Goal: Task Accomplishment & Management: Manage account settings

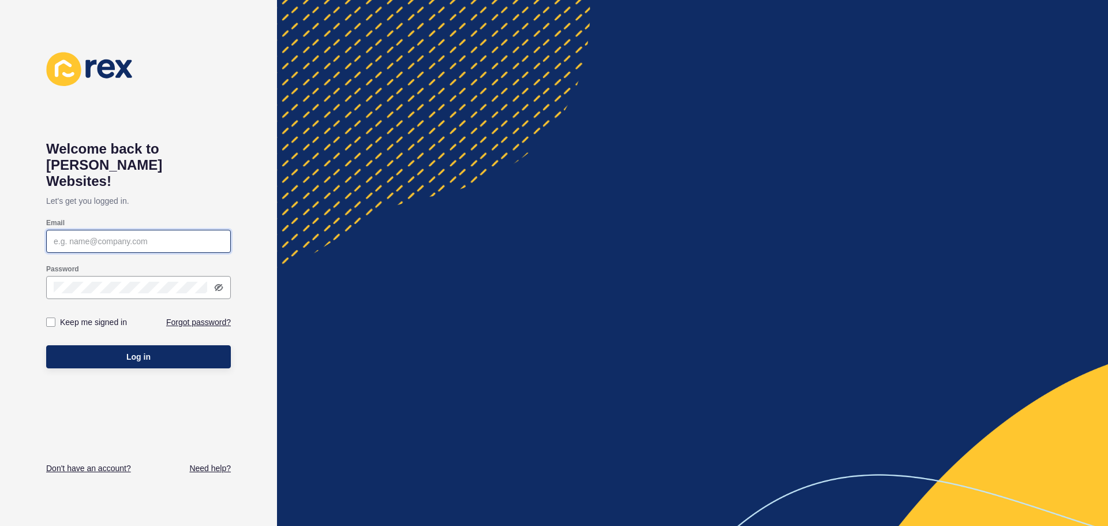
click at [88, 236] on input "Email" at bounding box center [139, 242] width 170 height 12
type input "[PERSON_NAME][EMAIL_ADDRESS][DOMAIN_NAME]"
click at [51, 318] on label at bounding box center [50, 322] width 9 height 9
click at [51, 319] on input "Keep me signed in" at bounding box center [52, 323] width 8 height 8
checkbox input "true"
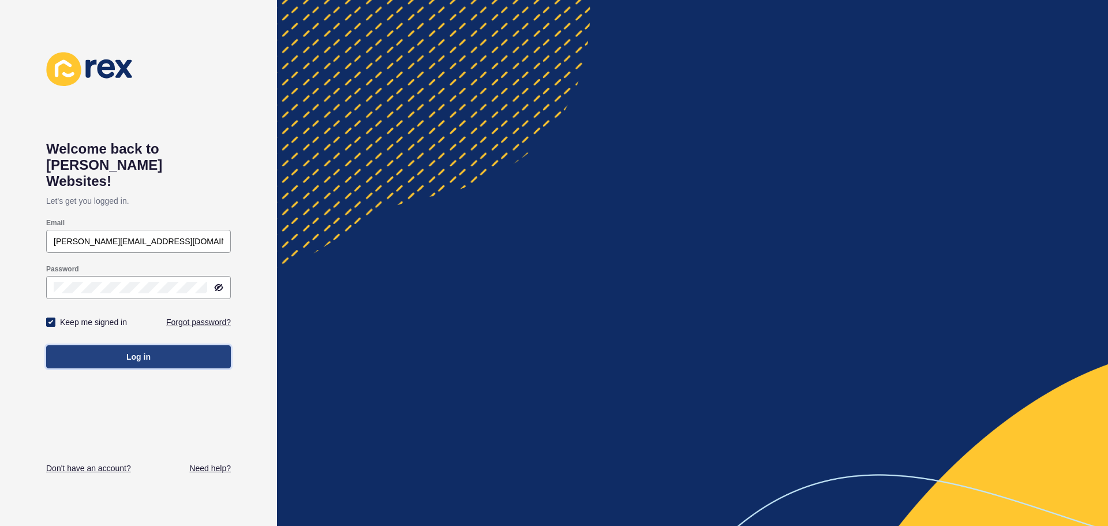
click at [159, 345] on button "Log in" at bounding box center [138, 356] width 185 height 23
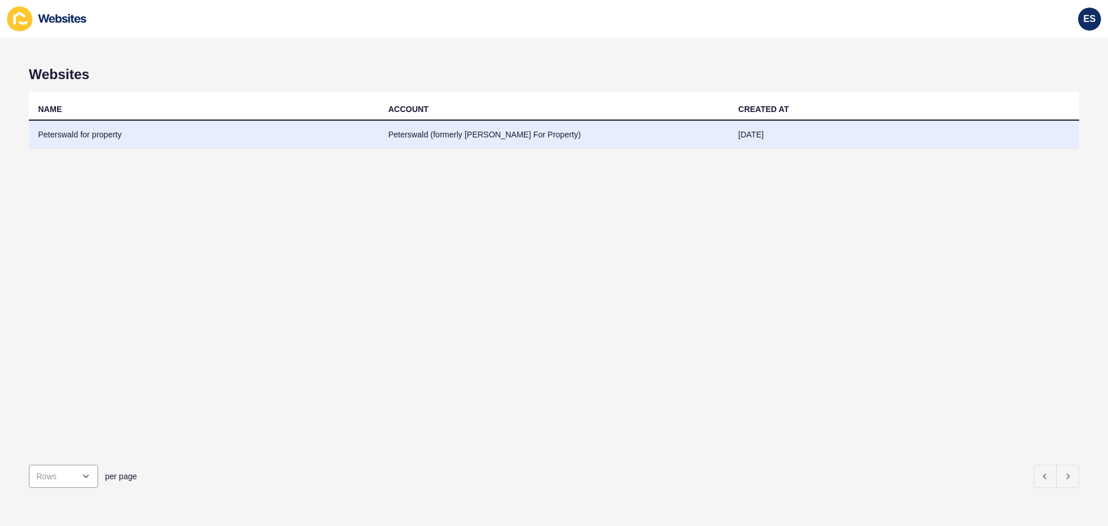
click at [92, 129] on td "Peterswald for property" at bounding box center [204, 135] width 350 height 28
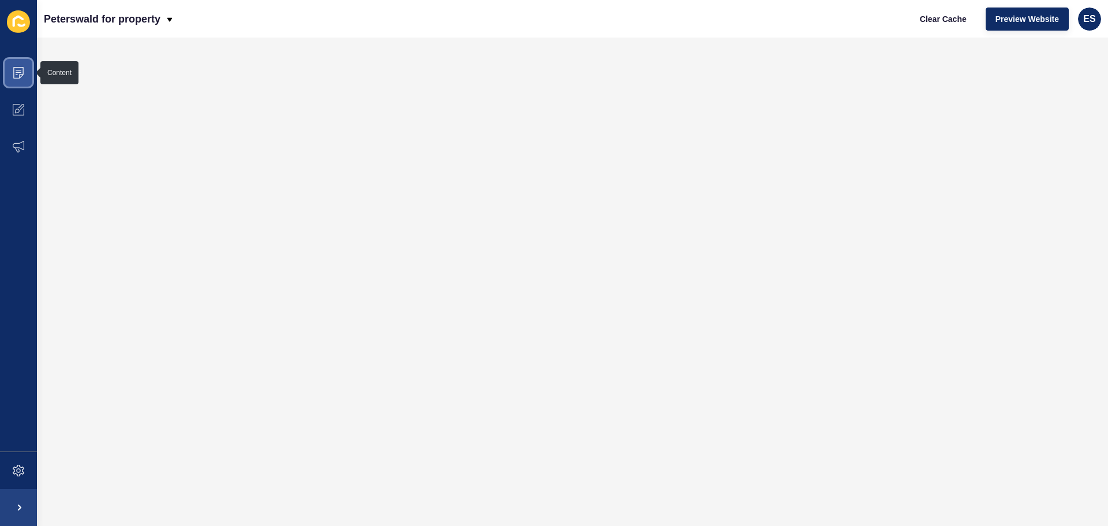
click at [16, 68] on icon at bounding box center [18, 73] width 10 height 12
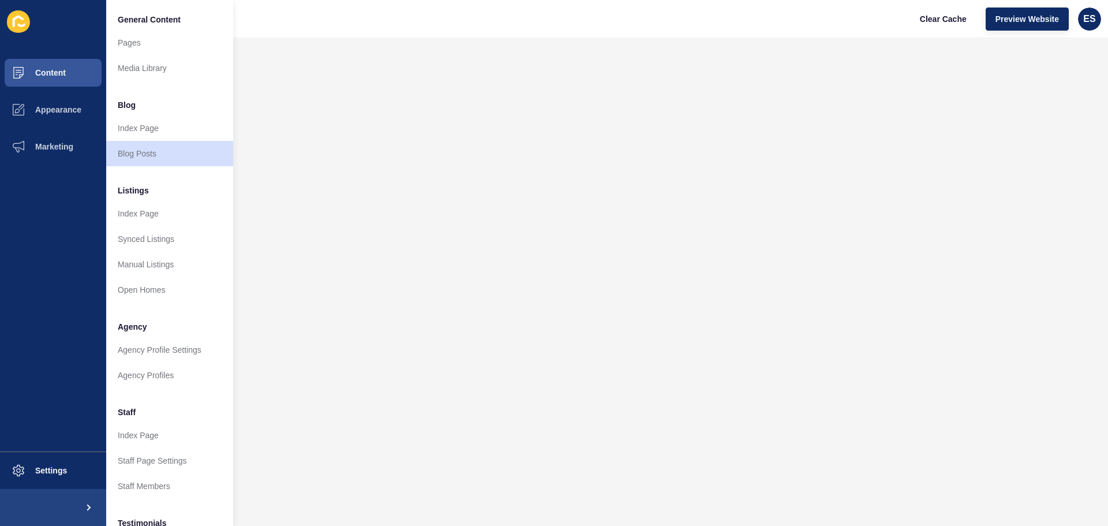
click at [136, 190] on span "Listings" at bounding box center [133, 191] width 31 height 12
click at [134, 195] on span "Listings" at bounding box center [133, 191] width 31 height 12
click at [139, 215] on link "Index Page" at bounding box center [169, 213] width 127 height 25
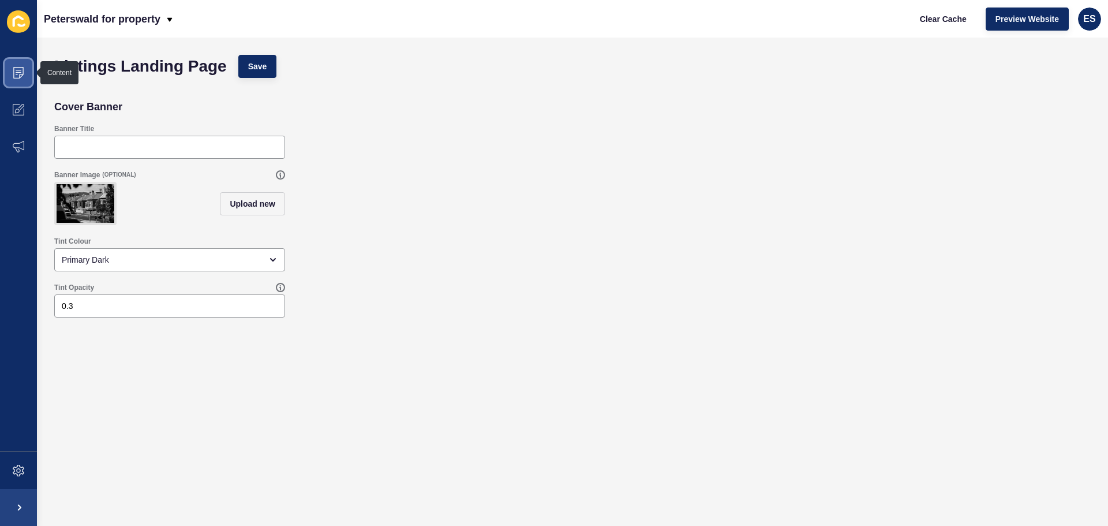
click at [24, 63] on span at bounding box center [18, 72] width 37 height 37
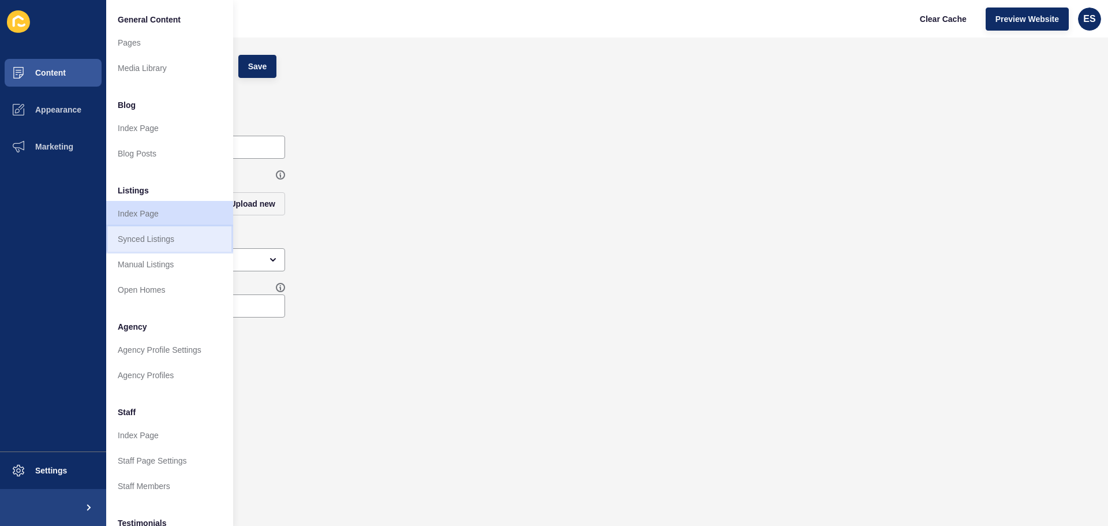
click at [161, 240] on link "Synced Listings" at bounding box center [169, 238] width 127 height 25
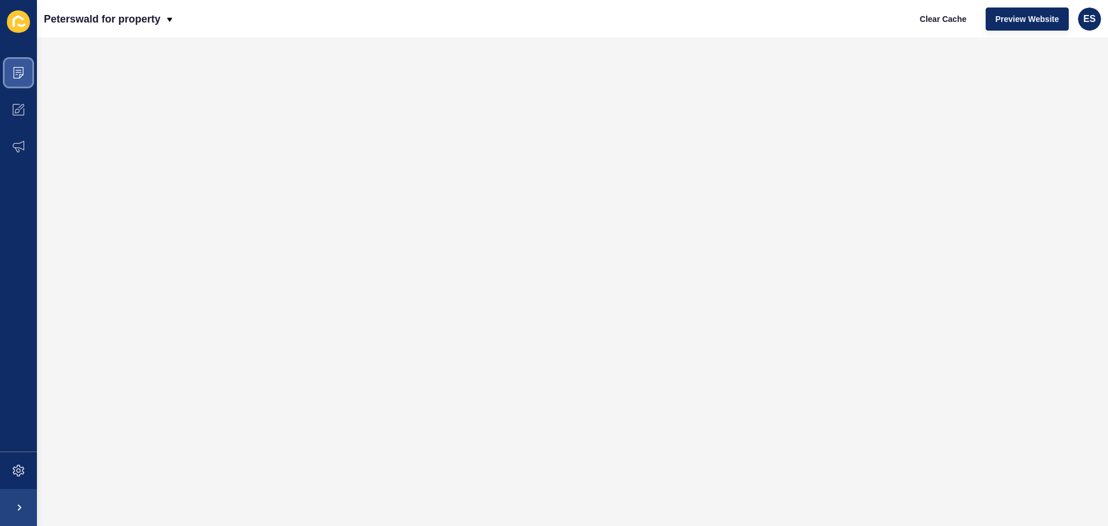
click at [14, 76] on icon at bounding box center [19, 73] width 12 height 12
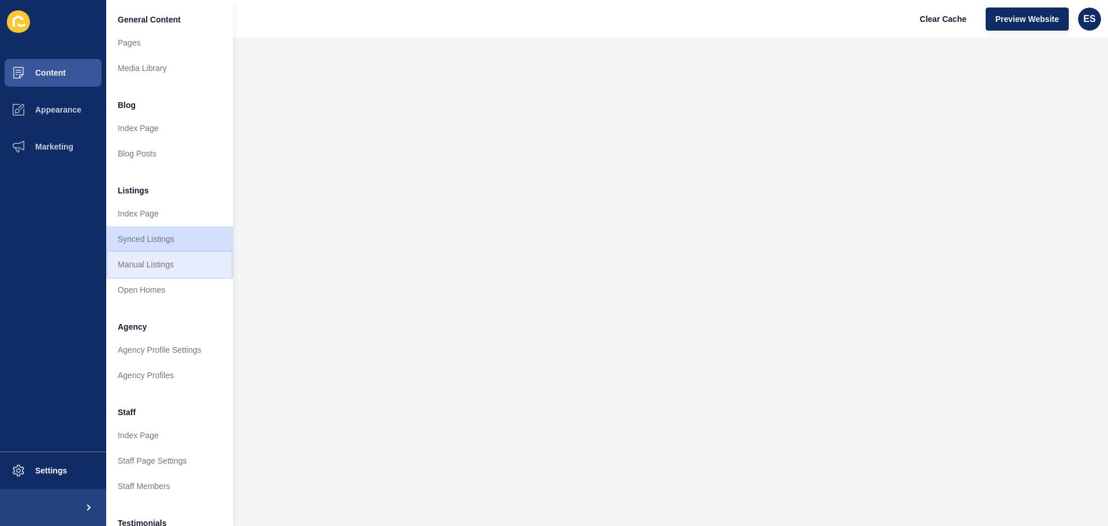
click at [144, 263] on link "Manual Listings" at bounding box center [169, 264] width 127 height 25
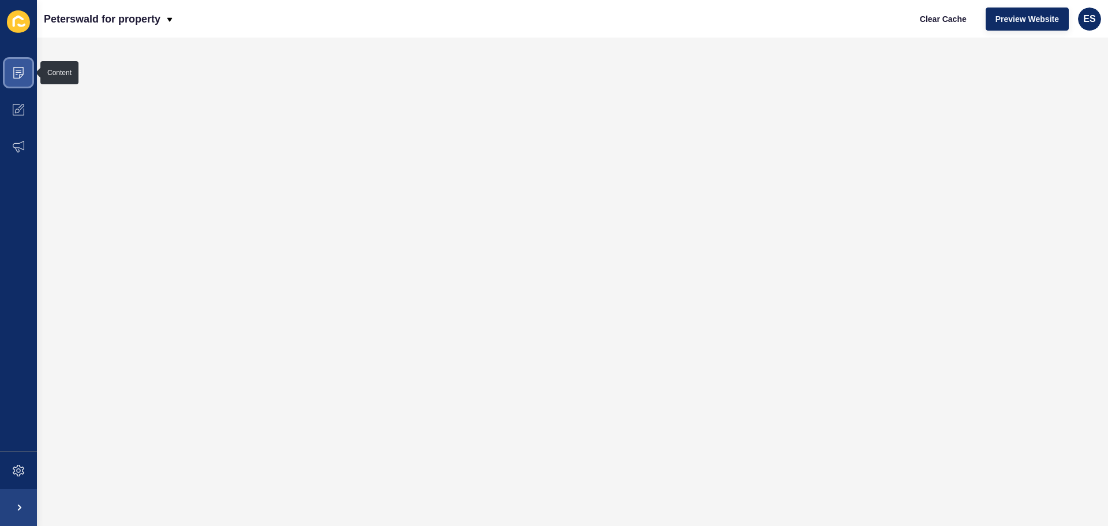
click at [14, 80] on span at bounding box center [18, 72] width 37 height 37
click at [20, 68] on icon at bounding box center [19, 73] width 12 height 12
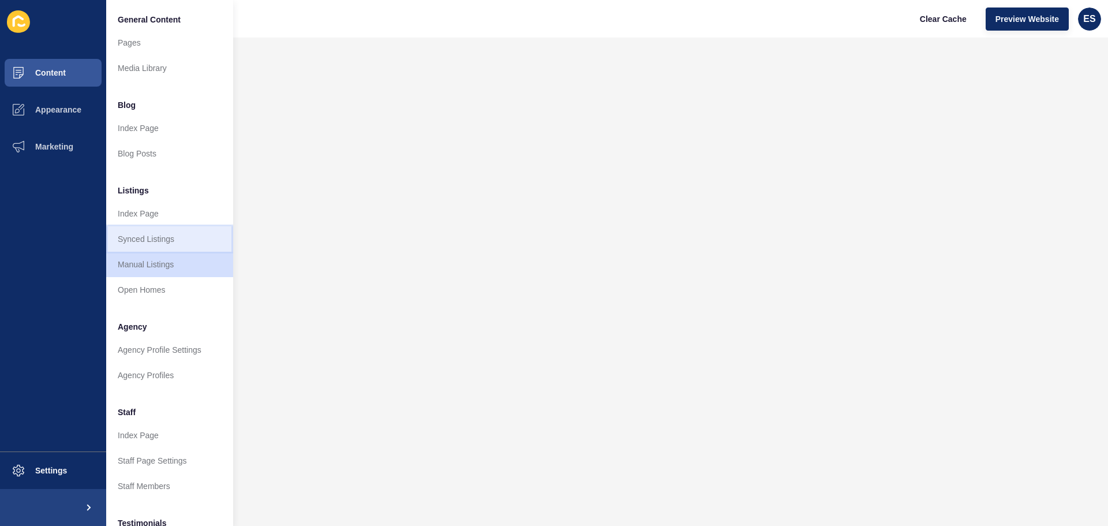
click at [151, 237] on link "Synced Listings" at bounding box center [169, 238] width 127 height 25
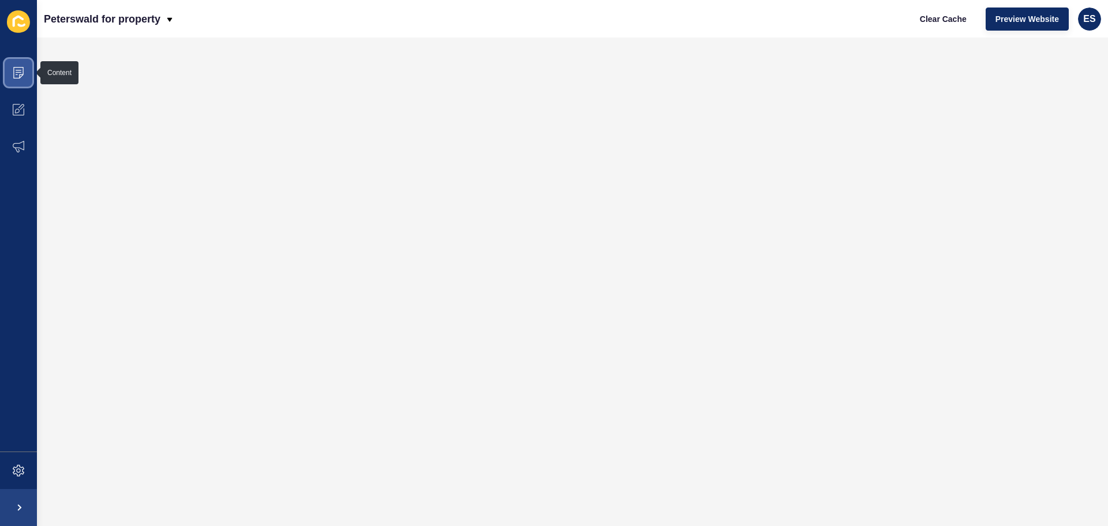
click at [21, 76] on icon at bounding box center [18, 73] width 10 height 12
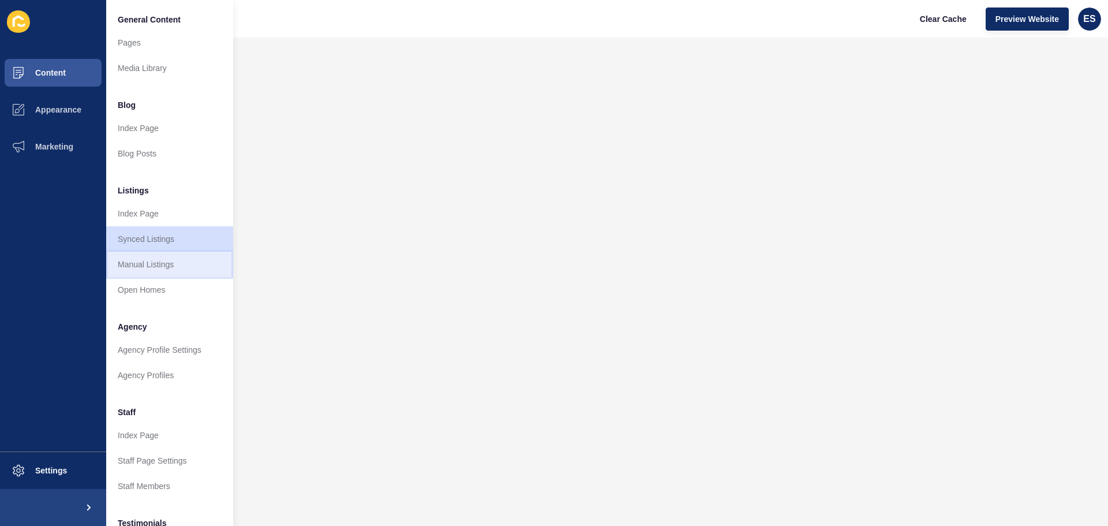
click at [160, 268] on link "Manual Listings" at bounding box center [169, 264] width 127 height 25
